Goal: Communication & Community: Answer question/provide support

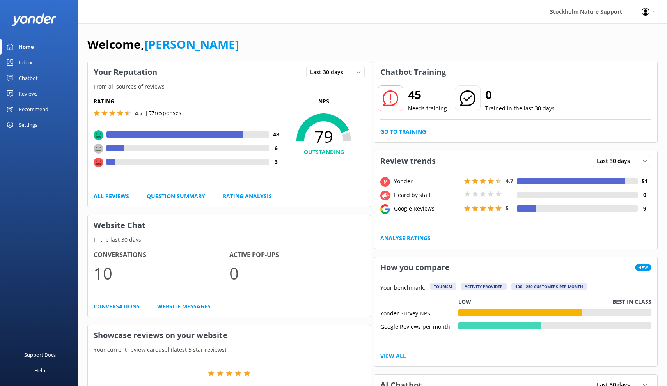
click at [32, 94] on div "Reviews" at bounding box center [28, 94] width 19 height 16
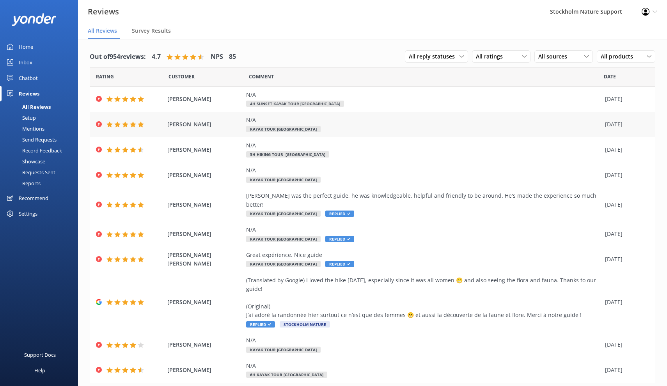
click at [332, 125] on div "N/A Kayak Tour [GEOGRAPHIC_DATA]" at bounding box center [423, 125] width 355 height 18
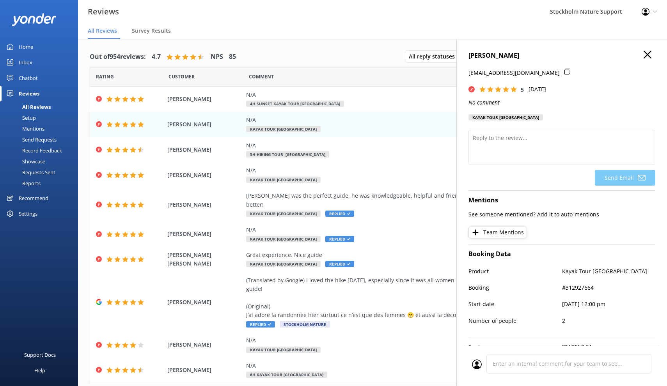
drag, startPoint x: 584, startPoint y: 55, endPoint x: 470, endPoint y: 56, distance: 113.5
click at [470, 56] on h4 "[PERSON_NAME]" at bounding box center [562, 56] width 187 height 10
click at [356, 197] on div "[PERSON_NAME] was the perfect guide, he was knowledgeable, helpful and friendly…" at bounding box center [423, 201] width 355 height 18
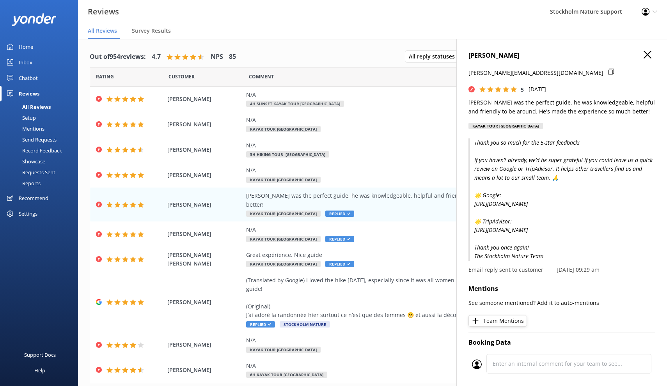
drag, startPoint x: 547, startPoint y: 261, endPoint x: 475, endPoint y: 141, distance: 139.6
click at [475, 141] on p "Thank you so much for the 5-star feedback! If you haven’t already, we’d be supe…" at bounding box center [562, 199] width 187 height 122
copy p "Thank you so much for the 5-star feedback! If you haven’t already, we’d be supe…"
click at [299, 99] on div "N/A" at bounding box center [423, 95] width 355 height 9
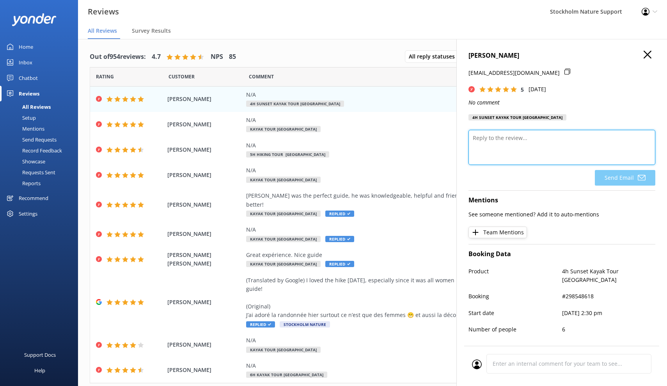
click at [512, 148] on textarea at bounding box center [562, 147] width 187 height 35
paste textarea "Thank you so much for the 5-star feedback! If you haven’t already, we’d be supe…"
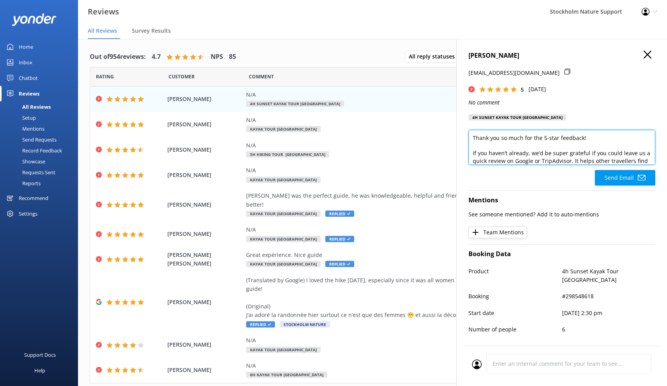
drag, startPoint x: 558, startPoint y: 137, endPoint x: 552, endPoint y: 137, distance: 6.2
click at [584, 137] on textarea "Thank you so much for the 5-star feedback! If you haven’t already, we’d be supe…" at bounding box center [562, 147] width 187 height 35
drag, startPoint x: 547, startPoint y: 158, endPoint x: 458, endPoint y: 100, distance: 105.5
click at [458, 100] on div "[PERSON_NAME] [EMAIL_ADDRESS][DOMAIN_NAME] 5 [DATE] No comment 4h Sunset Kayak …" at bounding box center [561, 232] width 211 height 386
type textarea "Thank you so much for the 5-star feedback! If you haven’t already, we’d be supe…"
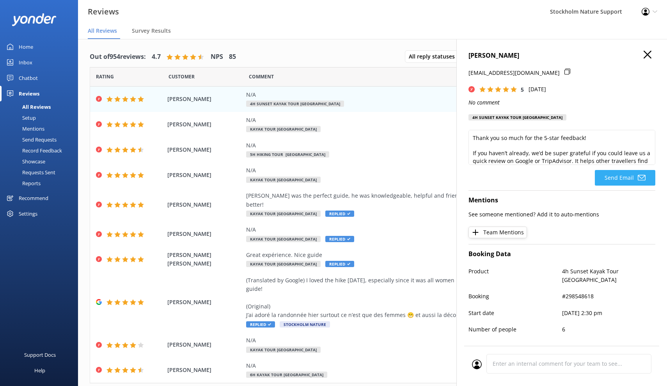
click at [613, 176] on button "Send Email" at bounding box center [625, 178] width 60 height 16
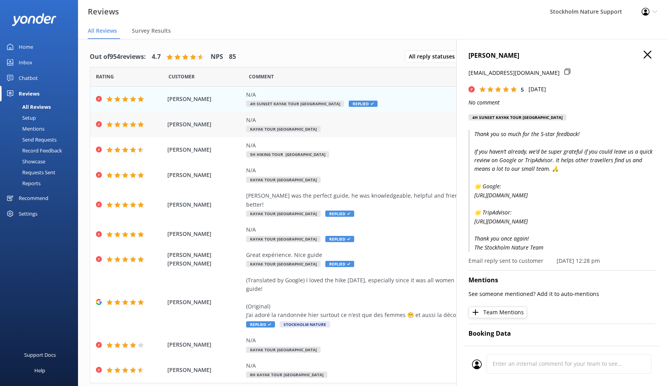
click at [328, 125] on div "N/A Kayak Tour [GEOGRAPHIC_DATA]" at bounding box center [423, 125] width 355 height 18
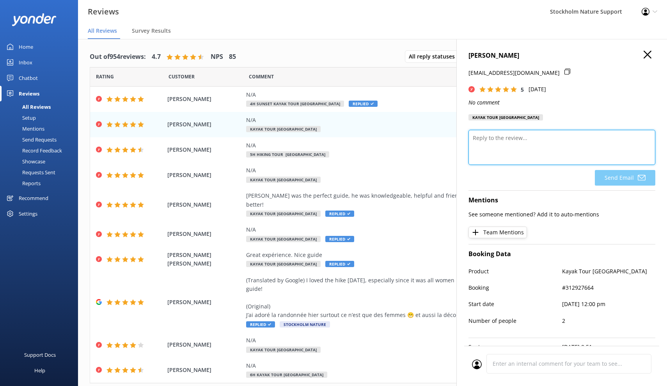
click at [526, 144] on textarea at bounding box center [562, 147] width 187 height 35
paste textarea "Thank you so much for the 5-star feedback! If you haven’t already, we’d be supe…"
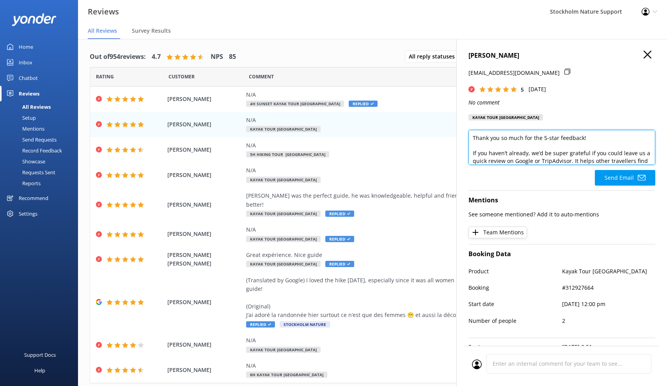
scroll to position [85, 0]
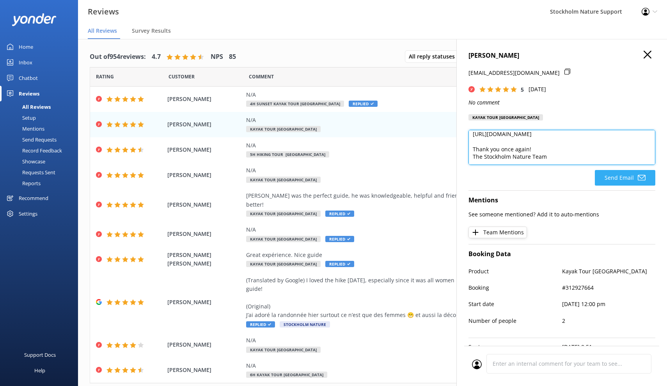
type textarea "Thank you so much for the 5-star feedback! If you haven’t already, we’d be supe…"
click at [617, 174] on button "Send Email" at bounding box center [625, 178] width 60 height 16
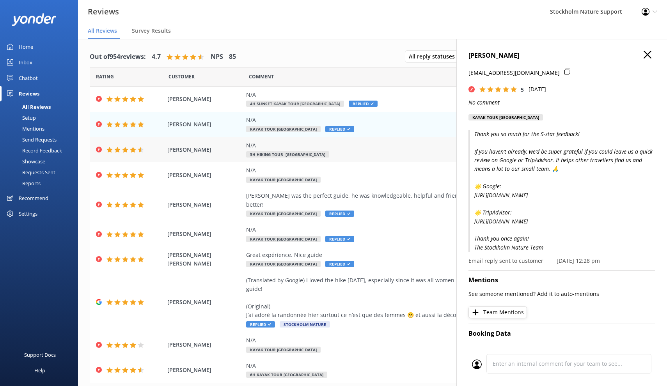
click at [356, 156] on div "N/A 5h Hiking Tour [GEOGRAPHIC_DATA]" at bounding box center [423, 150] width 355 height 18
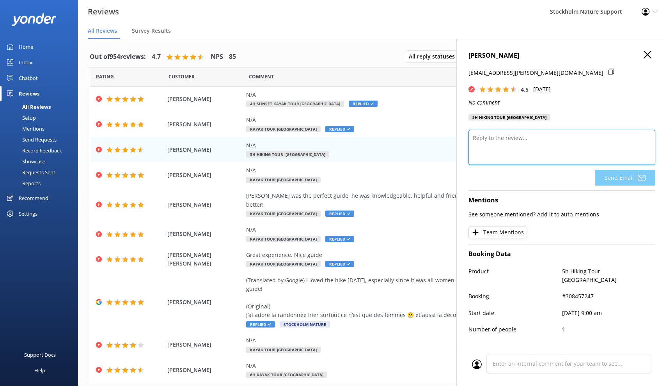
click at [541, 152] on textarea at bounding box center [562, 147] width 187 height 35
paste textarea "Thank you so much for the 5-star feedback! If you haven’t already, we’d be supe…"
type textarea "Thank you so much for the 5-star feedback! If you haven’t already, we’d be supe…"
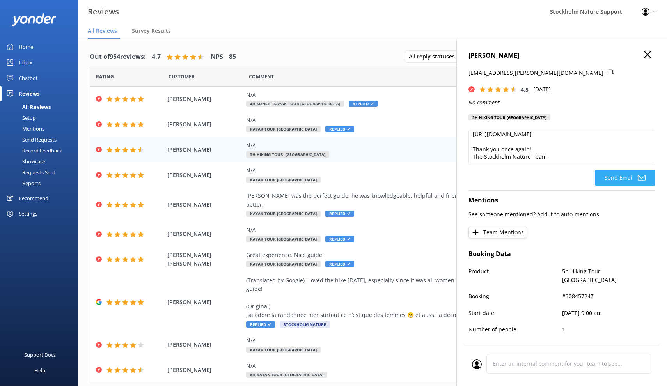
click at [612, 175] on button "Send Email" at bounding box center [625, 178] width 60 height 16
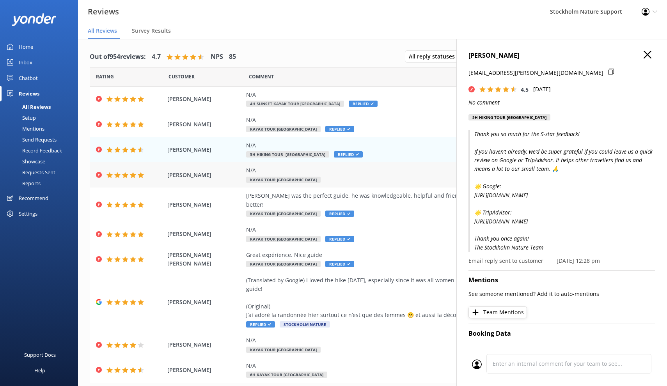
click at [346, 177] on div "N/A Kayak Tour [GEOGRAPHIC_DATA]" at bounding box center [423, 175] width 355 height 18
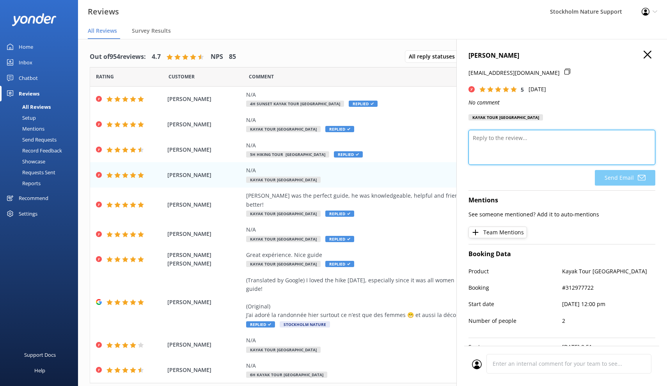
click at [509, 146] on textarea at bounding box center [562, 147] width 187 height 35
paste textarea "Thank you so much for the 5-star feedback! If you haven’t already, we’d be supe…"
type textarea "Thank you so much for the 5-star feedback! If you haven’t already, we’d be supe…"
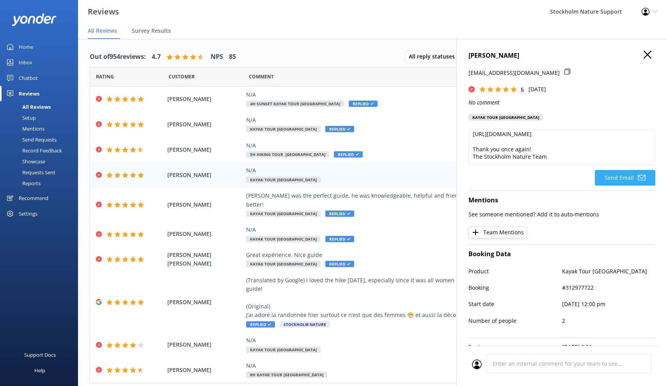
click at [623, 178] on button "Send Email" at bounding box center [625, 178] width 60 height 16
